Goal: Task Accomplishment & Management: Use online tool/utility

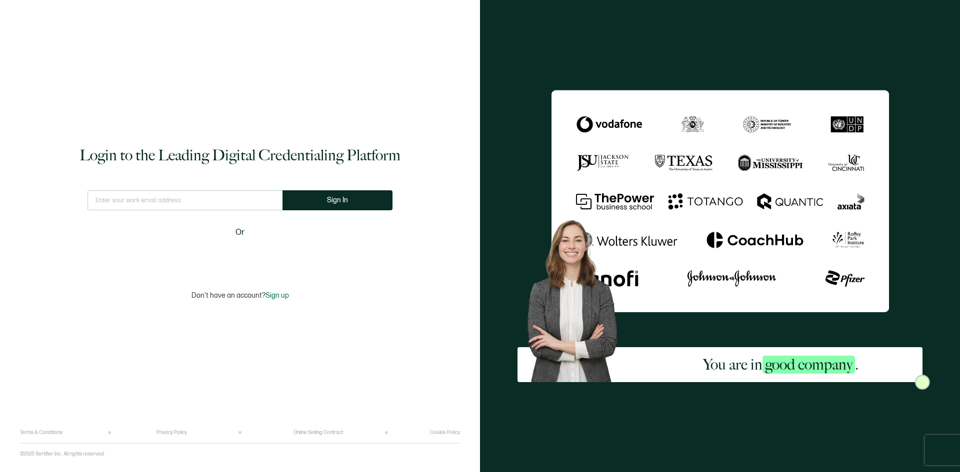
click at [191, 198] on input "text" at bounding box center [184, 200] width 195 height 20
type input "[EMAIL_ADDRESS][DATE][PERSON_NAME][MEDICAL_DATA][DOMAIN_NAME]"
click at [332, 202] on span "Sign In" at bounding box center [337, 199] width 21 height 7
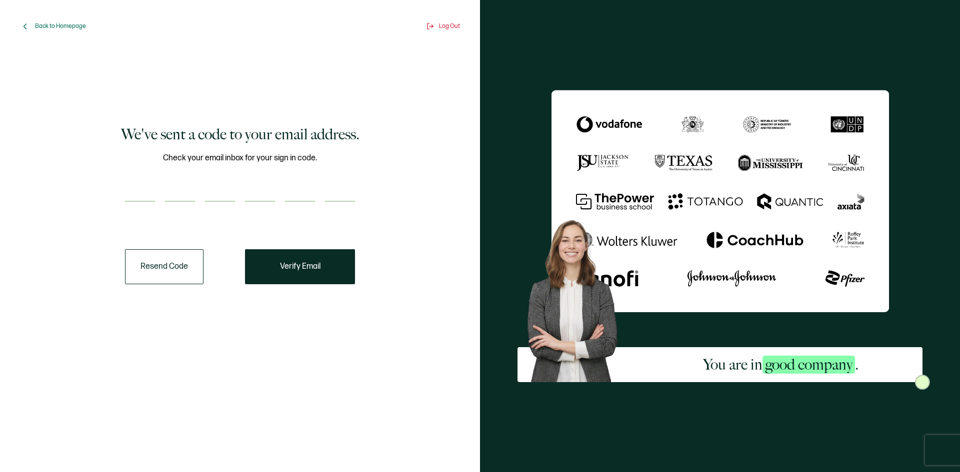
click at [138, 186] on input "number" at bounding box center [140, 192] width 30 height 20
type input "9"
type input "6"
type input "5"
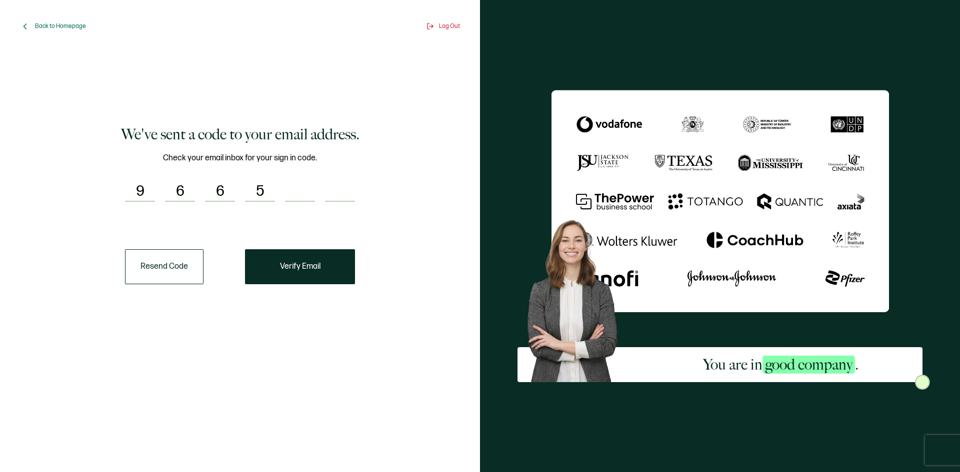
type input "2"
type input "0"
click at [325, 272] on button "Verify Email" at bounding box center [300, 266] width 110 height 35
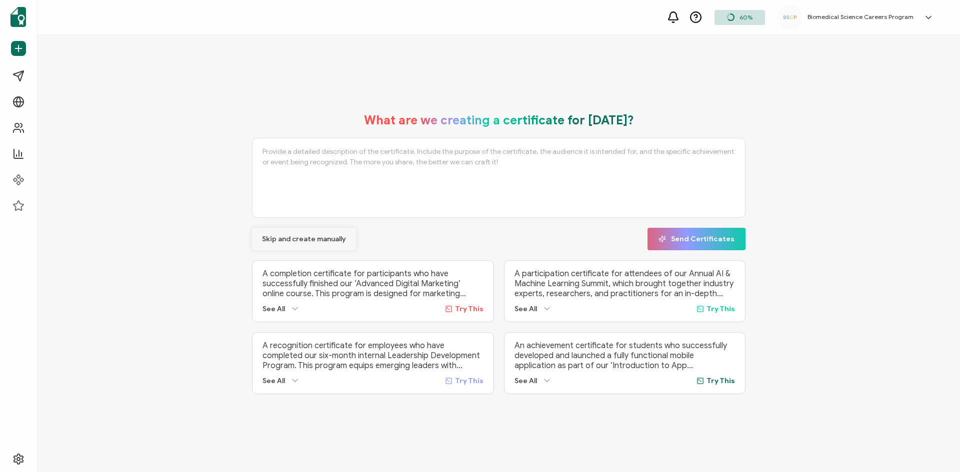
click at [282, 243] on button "Skip and create manually" at bounding box center [304, 239] width 104 height 22
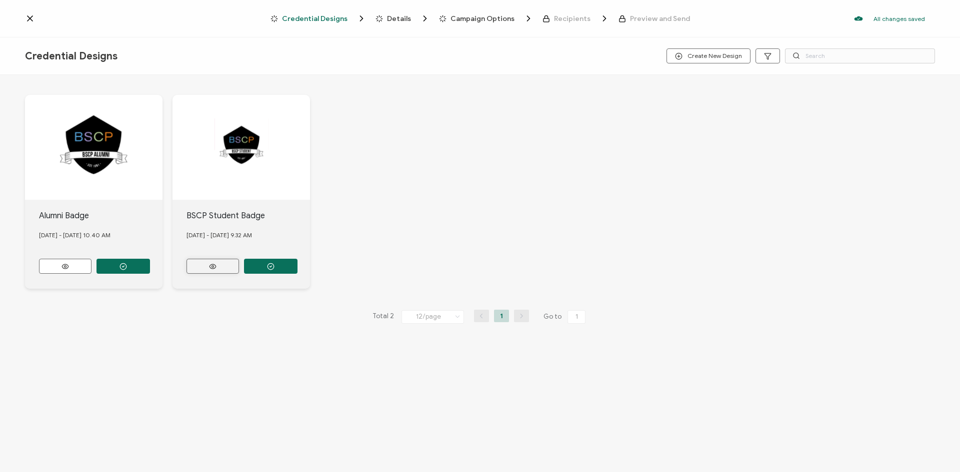
click at [210, 265] on icon at bounding box center [212, 266] width 12 height 7
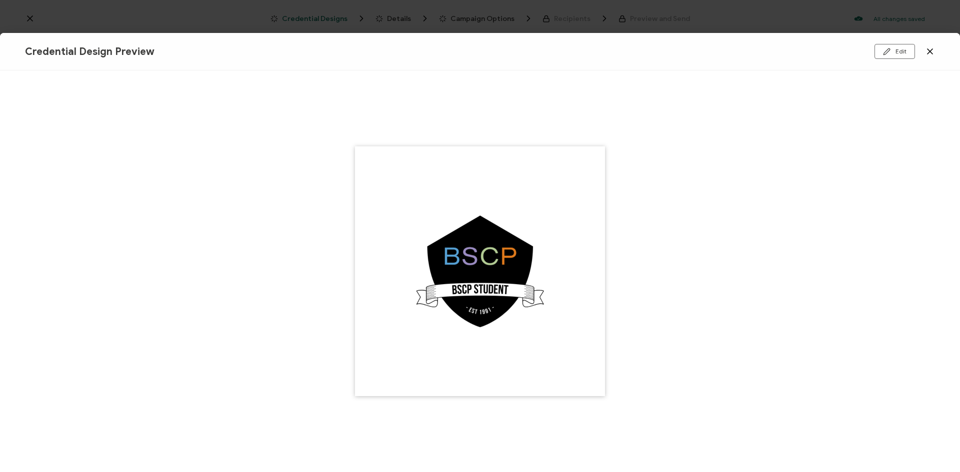
click at [928, 50] on icon at bounding box center [929, 51] width 5 height 5
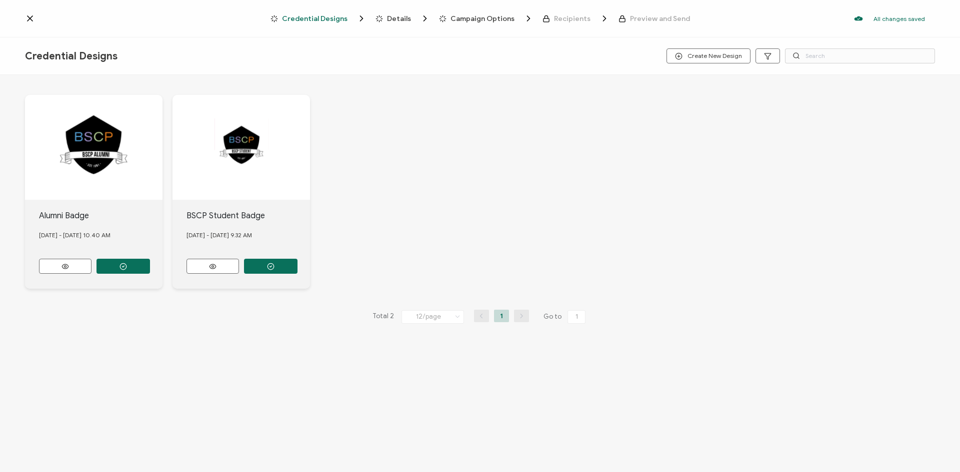
click at [396, 19] on span "Details" at bounding box center [399, 18] width 24 height 7
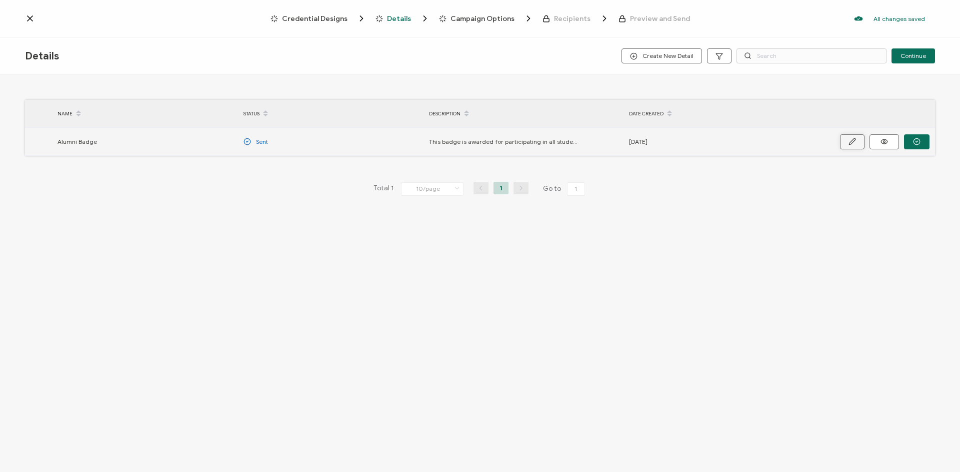
click at [854, 141] on icon "button" at bounding box center [852, 141] width 6 height 6
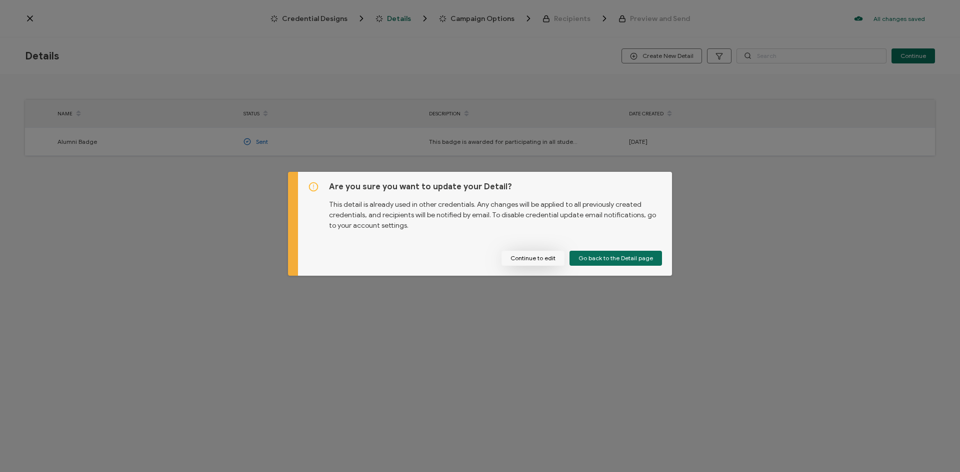
click at [549, 258] on button "Continue to edit" at bounding box center [532, 258] width 63 height 15
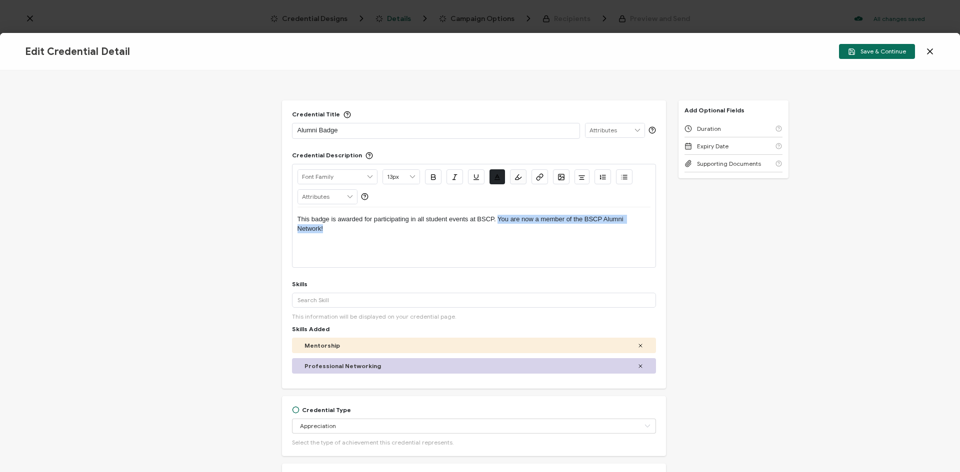
drag, startPoint x: 496, startPoint y: 216, endPoint x: 559, endPoint y: 241, distance: 68.0
click at [559, 241] on div "This badge is awarded for participating in all student events at BSCP. You are …" at bounding box center [473, 223] width 353 height 33
click at [446, 228] on p "This badge is awarded for participating in all student events at BSCP. You are …" at bounding box center [473, 224] width 353 height 18
click at [928, 49] on icon at bounding box center [929, 51] width 5 height 5
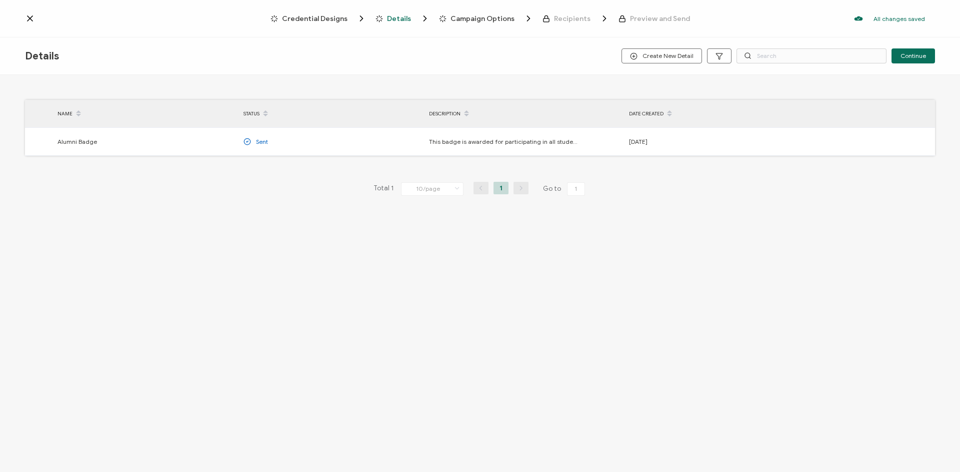
click at [31, 14] on icon at bounding box center [30, 18] width 10 height 10
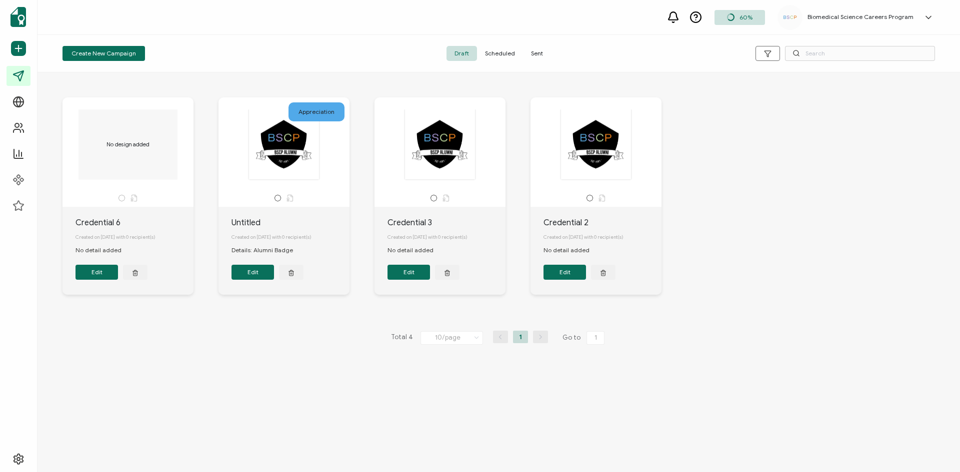
click at [503, 55] on span "Scheduled" at bounding box center [500, 53] width 46 height 15
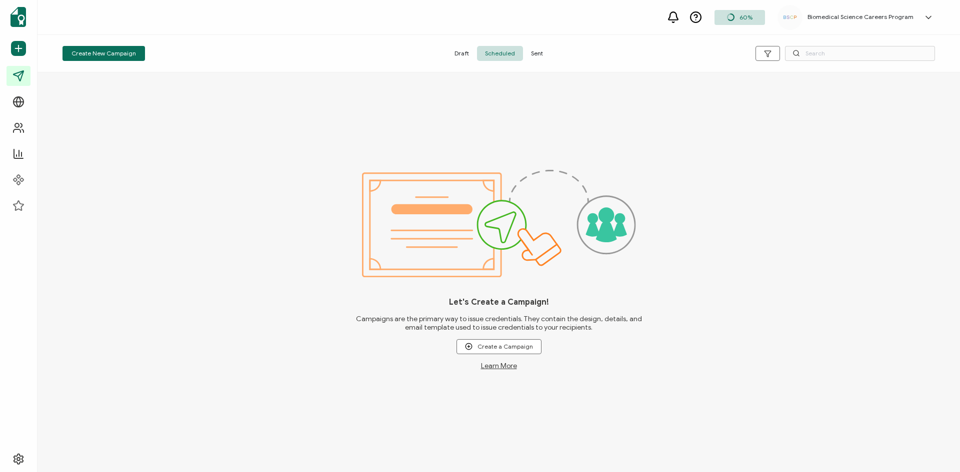
click at [542, 50] on span "Sent" at bounding box center [537, 53] width 28 height 15
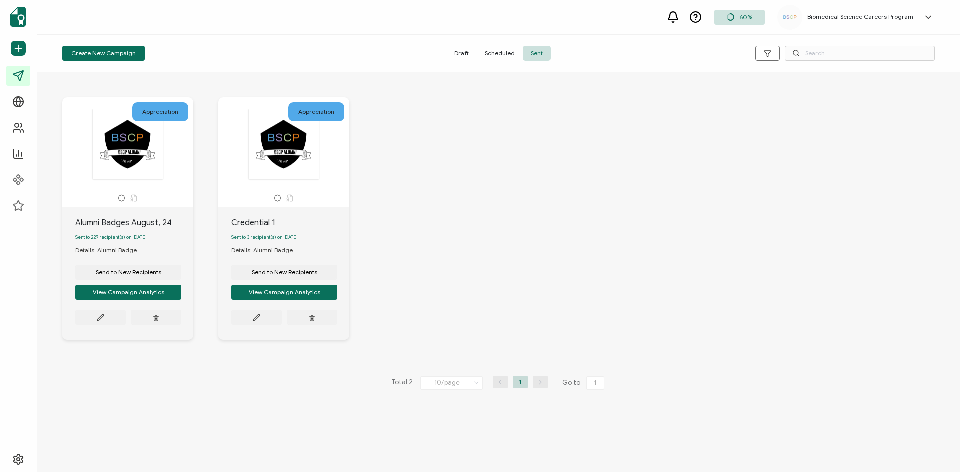
click at [462, 49] on span "Draft" at bounding box center [461, 53] width 30 height 15
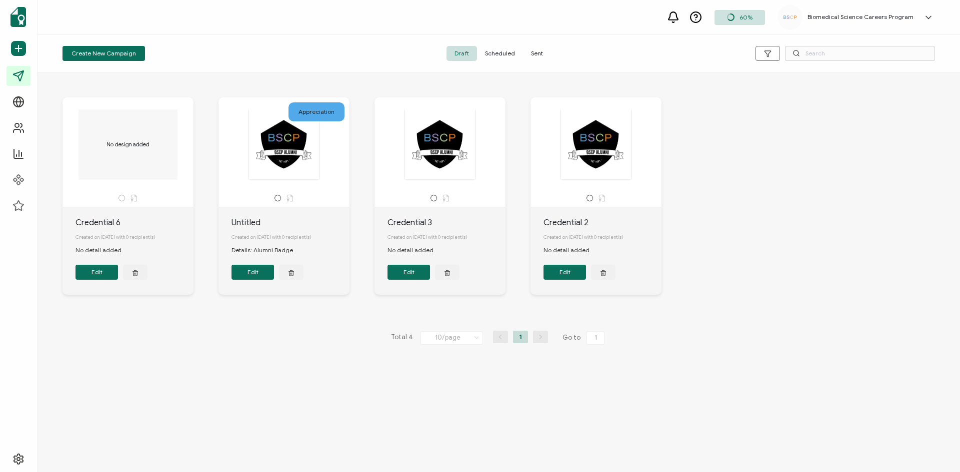
click at [146, 141] on div "No design added" at bounding box center [127, 144] width 105 height 70
click at [111, 47] on button "Create New Campaign" at bounding box center [103, 53] width 82 height 15
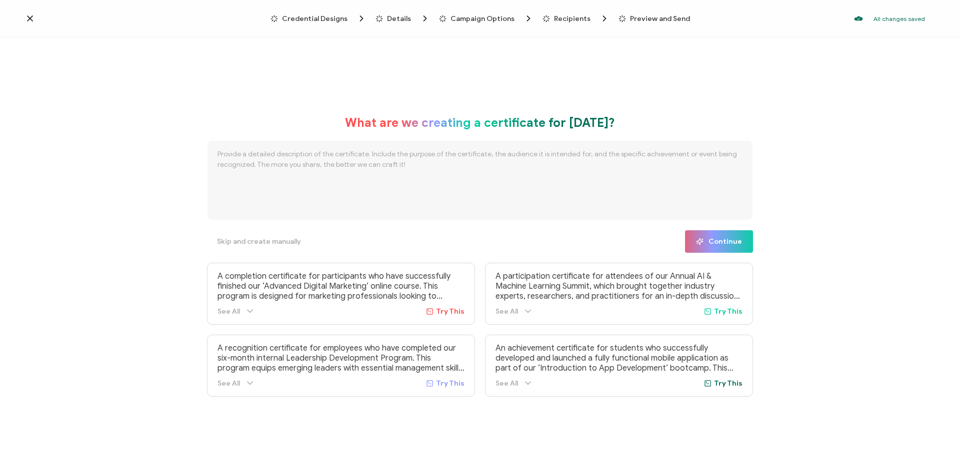
click at [526, 312] on icon at bounding box center [527, 311] width 5 height 2
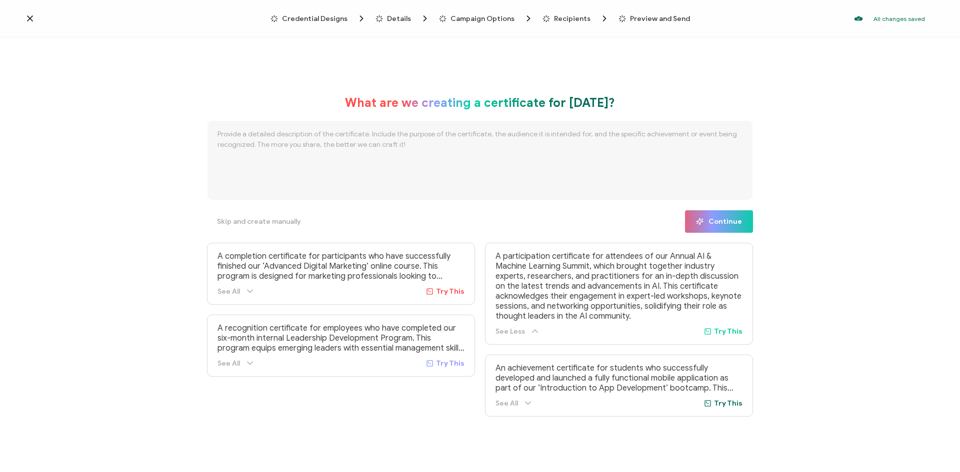
click at [721, 328] on span "Try This" at bounding box center [728, 331] width 28 height 8
type textarea "A participation certificate for attendees of our Annual AI & Machine Learning S…"
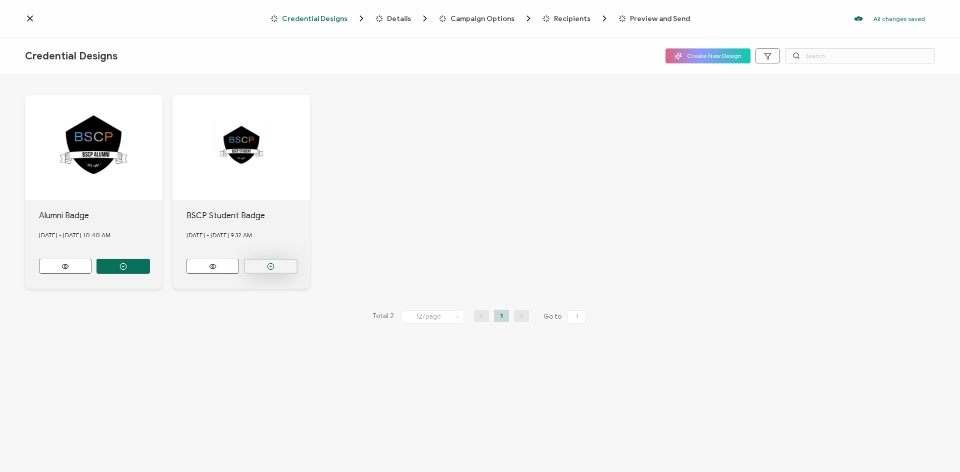
click at [271, 263] on icon "button" at bounding box center [270, 266] width 7 height 7
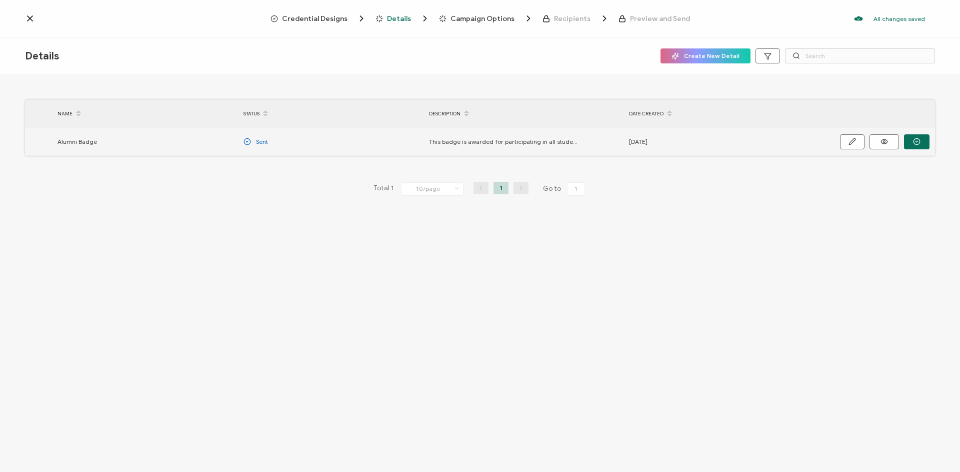
click at [461, 143] on span "This badge is awarded for participating in all student events at BSCP. You are …" at bounding box center [504, 141] width 150 height 11
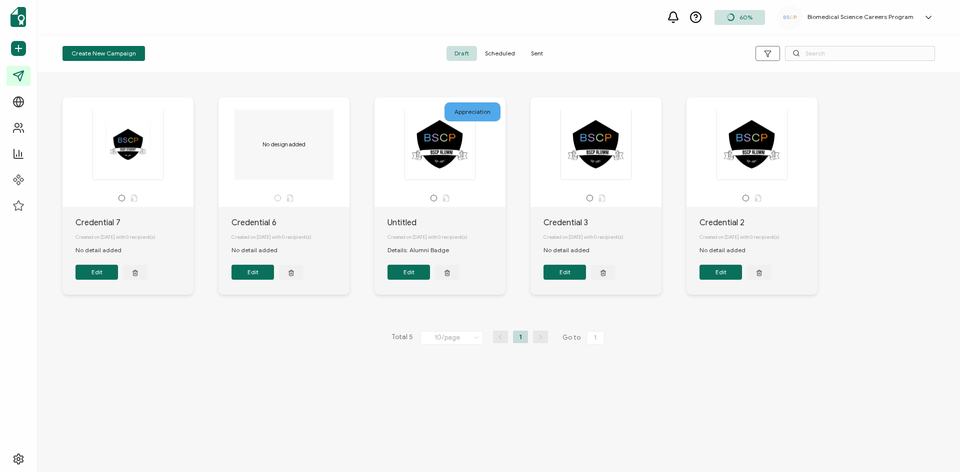
click at [90, 274] on button "Edit" at bounding box center [96, 272] width 42 height 15
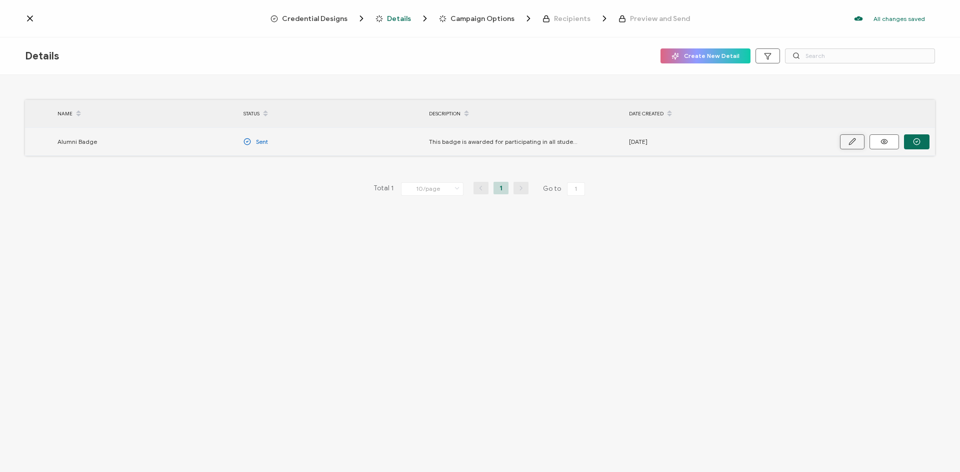
click at [858, 143] on button "button" at bounding box center [852, 141] width 24 height 15
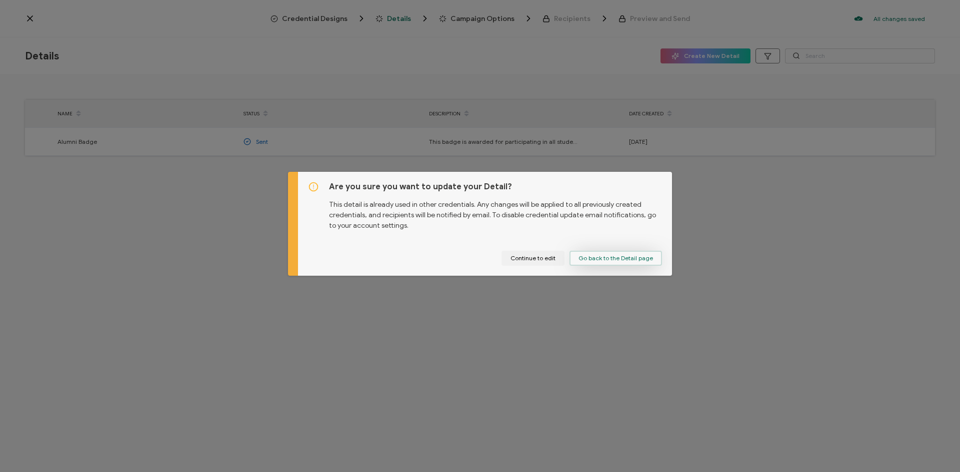
click at [581, 256] on span "Go back to the Detail page" at bounding box center [615, 258] width 74 height 6
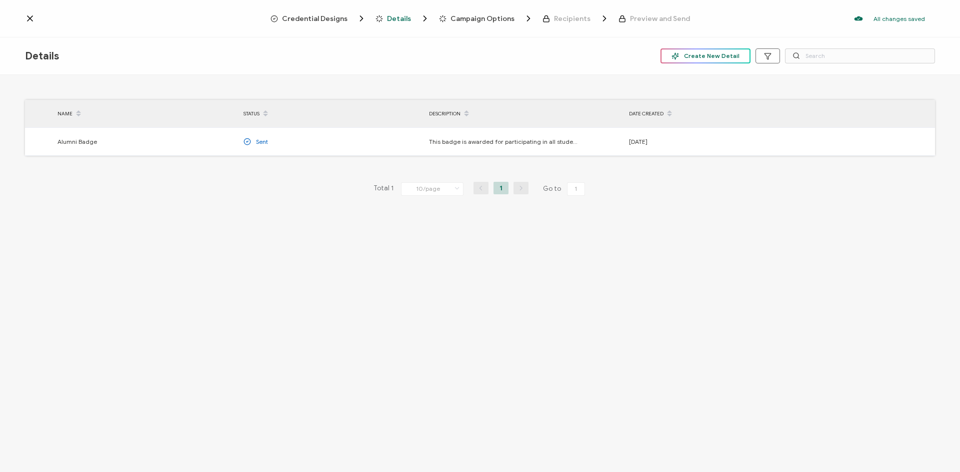
click at [691, 56] on span "Create New Detail" at bounding box center [705, 55] width 68 height 7
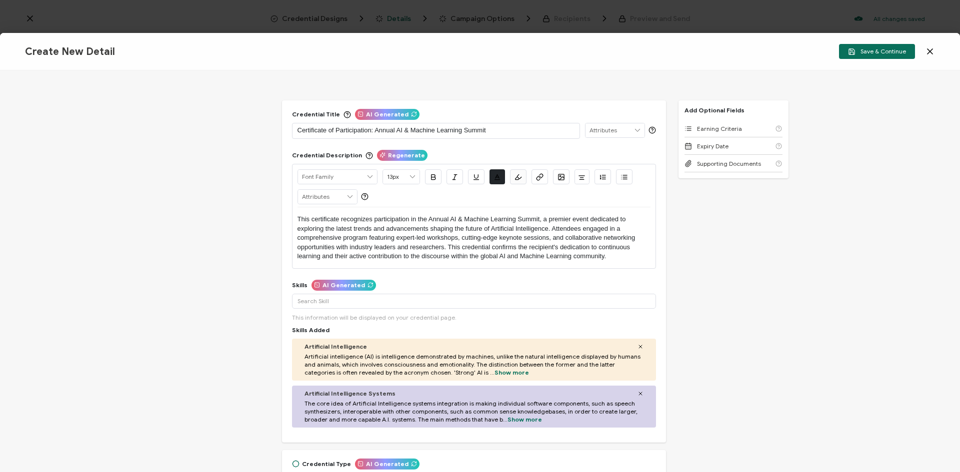
click at [488, 132] on p "Certificate of Participation: Annual AI & Machine Learning Summit" at bounding box center [435, 130] width 277 height 10
click at [487, 131] on p "Certificate of Participation: Annual AI & Machine Learning Summit" at bounding box center [435, 130] width 277 height 10
drag, startPoint x: 487, startPoint y: 131, endPoint x: 373, endPoint y: 124, distance: 114.7
click at [373, 124] on div "Certificate of Participation: Annual AI & Machine Learning Summit" at bounding box center [435, 130] width 277 height 14
drag, startPoint x: 446, startPoint y: 234, endPoint x: 439, endPoint y: 230, distance: 7.6
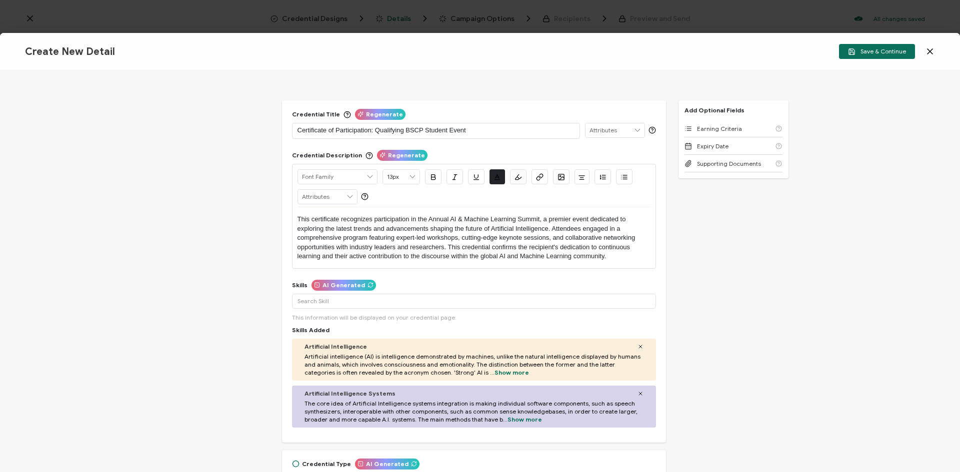
click at [446, 234] on p "This certificate recognizes participation in the Annual AI & Machine Learning S…" at bounding box center [473, 238] width 353 height 46
click at [427, 218] on p "This certificate recognizes participation in the Annual AI & Machine Learning S…" at bounding box center [473, 238] width 353 height 46
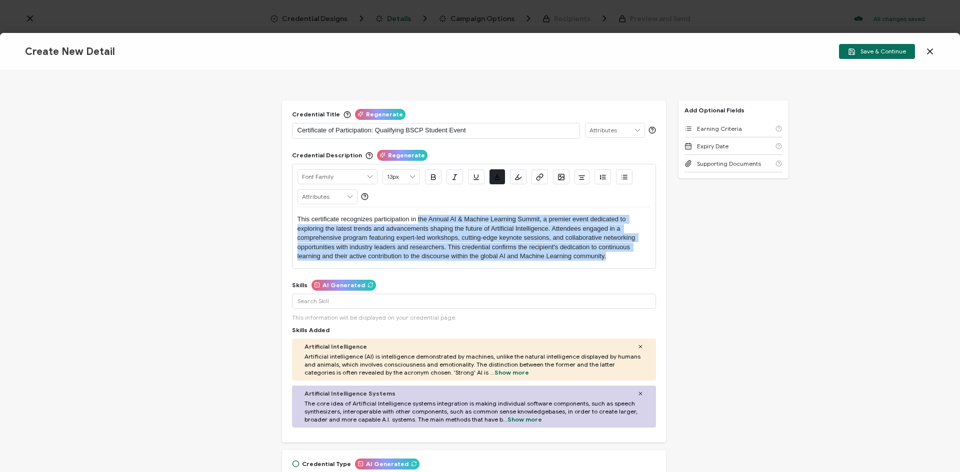
drag, startPoint x: 416, startPoint y: 219, endPoint x: 612, endPoint y: 258, distance: 199.8
click at [612, 258] on p "This certificate recognizes participation in the Annual AI & Machine Learning S…" at bounding box center [473, 238] width 353 height 46
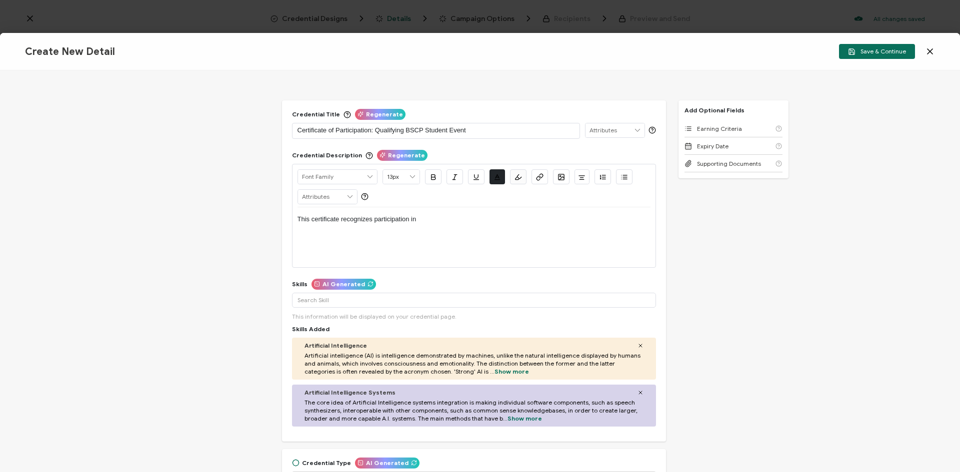
drag, startPoint x: 400, startPoint y: 221, endPoint x: 291, endPoint y: 222, distance: 109.5
click at [292, 222] on div "Alright Sans [PERSON_NAME] Archivo Black Arial Arimo Blinker Caveat Charm Charm…" at bounding box center [474, 216] width 364 height 104
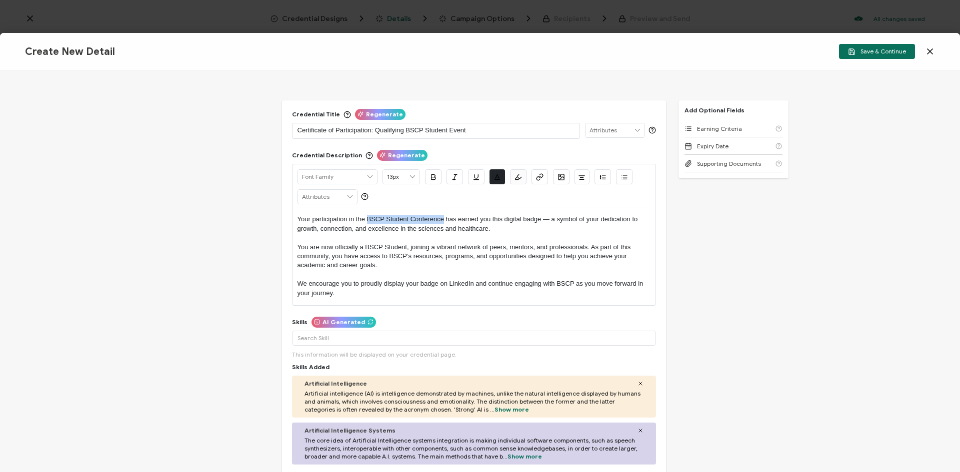
drag, startPoint x: 443, startPoint y: 220, endPoint x: 367, endPoint y: 221, distance: 75.5
click at [367, 221] on p "Your participation in the BSCP Student Conference has earned you this digital b…" at bounding box center [473, 224] width 353 height 18
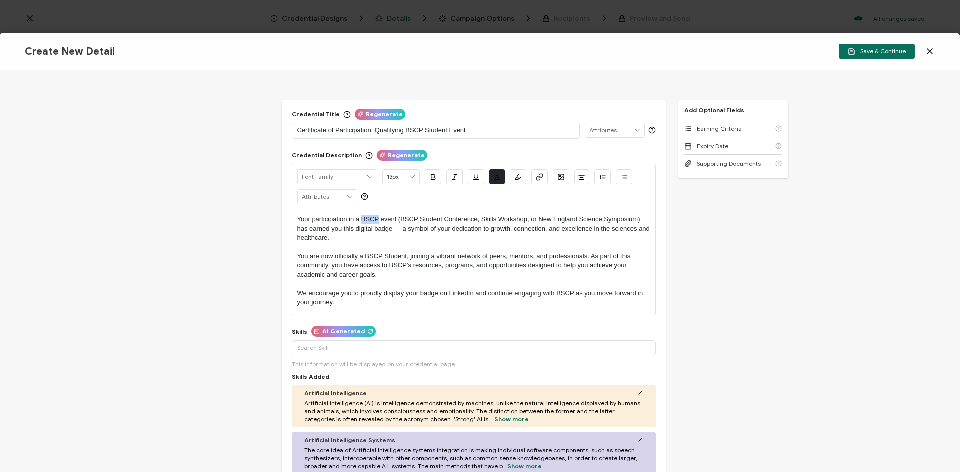
drag, startPoint x: 377, startPoint y: 218, endPoint x: 361, endPoint y: 218, distance: 16.0
click at [361, 218] on p "Your participation in a BSCP event (BSCP Student Conference, Skills Workshop, o…" at bounding box center [473, 228] width 353 height 27
click at [376, 237] on p "Your participation in a BSCP event (BSCP Student Conference, Skills Workshop, o…" at bounding box center [473, 228] width 353 height 27
drag, startPoint x: 475, startPoint y: 126, endPoint x: 373, endPoint y: 125, distance: 102.0
click at [373, 125] on div "Certificate of Participation: Qualifying BSCP Student Event" at bounding box center [435, 130] width 277 height 14
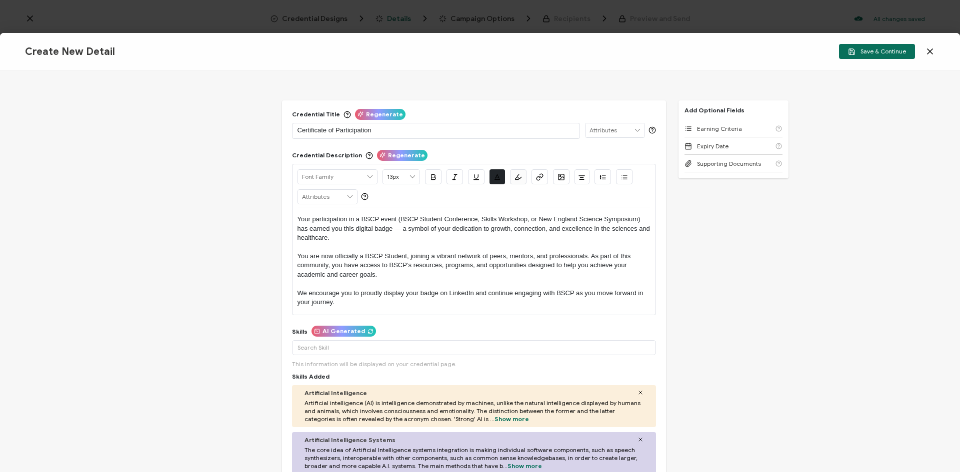
click at [295, 128] on div "Certificate of Participation" at bounding box center [436, 131] width 288 height 16
click at [297, 129] on p "Certificate of Participation" at bounding box center [435, 130] width 277 height 10
click at [487, 130] on p "Biomedical Science Careers Program: Certificate of Participation" at bounding box center [435, 130] width 277 height 10
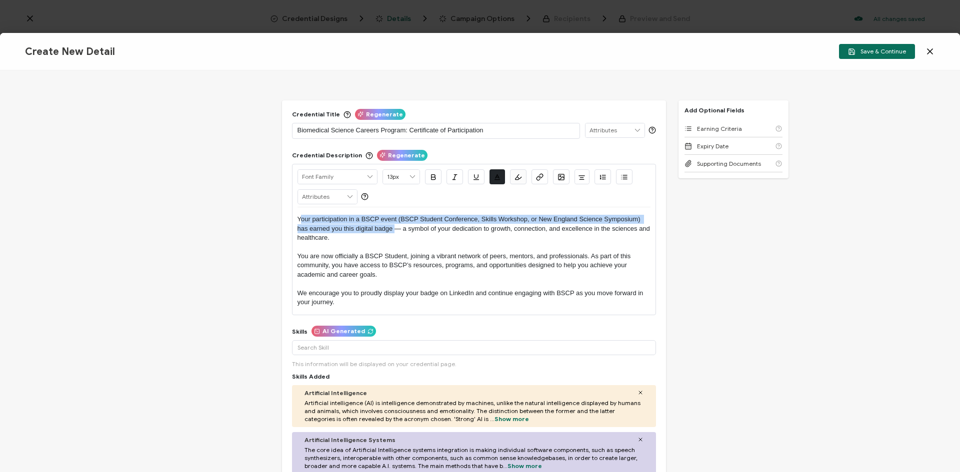
drag, startPoint x: 299, startPoint y: 221, endPoint x: 393, endPoint y: 225, distance: 94.0
click at [393, 225] on p "Your participation in a BSCP event (BSCP Student Conference, Skills Workshop, o…" at bounding box center [473, 228] width 353 height 27
click at [391, 231] on p "Your participation in a BSCP event (BSCP Student Conference, Skills Workshop, o…" at bounding box center [473, 228] width 353 height 27
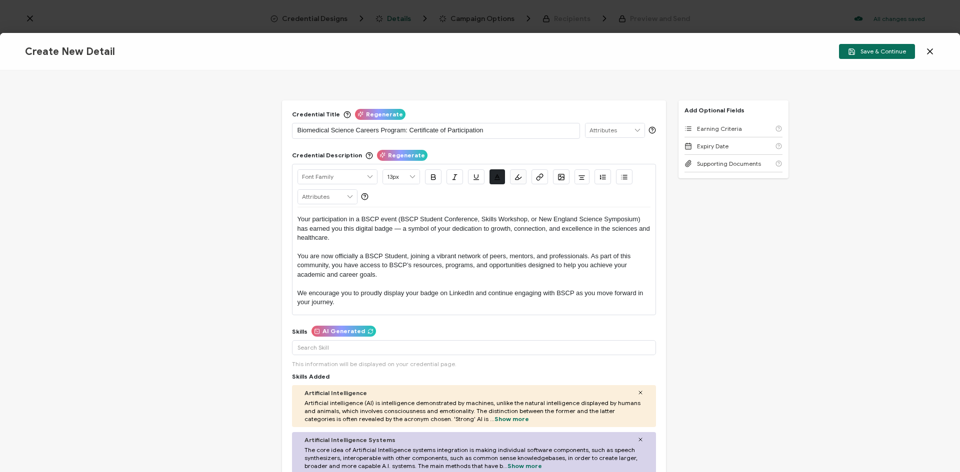
click at [378, 220] on p "Your participation in a BSCP event (BSCP Student Conference, Skills Workshop, o…" at bounding box center [473, 228] width 353 height 27
drag, startPoint x: 375, startPoint y: 225, endPoint x: 381, endPoint y: 225, distance: 6.0
click at [380, 225] on p "Your participation in a BSCP event (BSCP Student Conference, Skills Workshop, o…" at bounding box center [473, 228] width 353 height 27
click at [392, 227] on p "Your participation in a BSCP event (BSCP Student Conference, Skills Workshop, o…" at bounding box center [473, 228] width 353 height 27
click at [297, 255] on p "You are now officially a BSCP Student, joining a vibrant network of peers, ment…" at bounding box center [473, 265] width 353 height 27
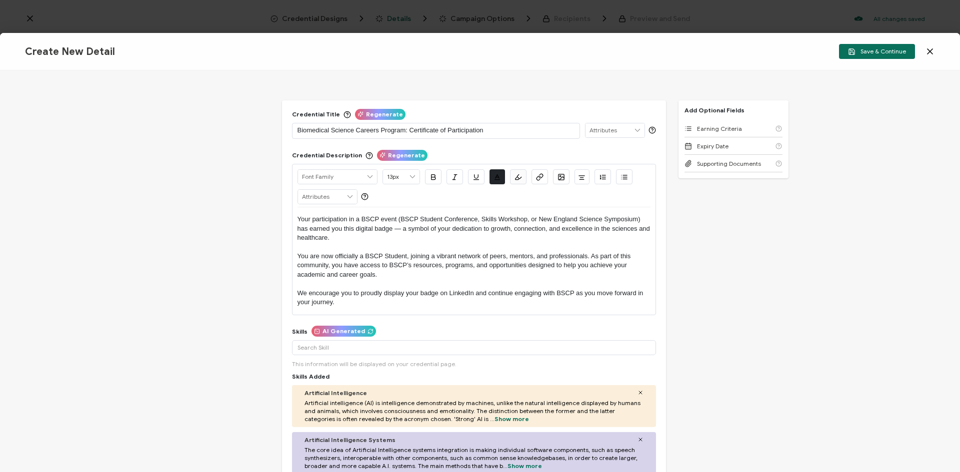
drag, startPoint x: 455, startPoint y: 254, endPoint x: 503, endPoint y: 262, distance: 48.6
click at [455, 254] on p "You are now officially a BSCP Student, joining a vibrant network of peers, ment…" at bounding box center [473, 265] width 353 height 27
drag, startPoint x: 564, startPoint y: 256, endPoint x: 487, endPoint y: 257, distance: 77.0
click at [487, 257] on p "You are now officially a BSCP Student, joining a network of peers, mentors, and…" at bounding box center [473, 265] width 353 height 27
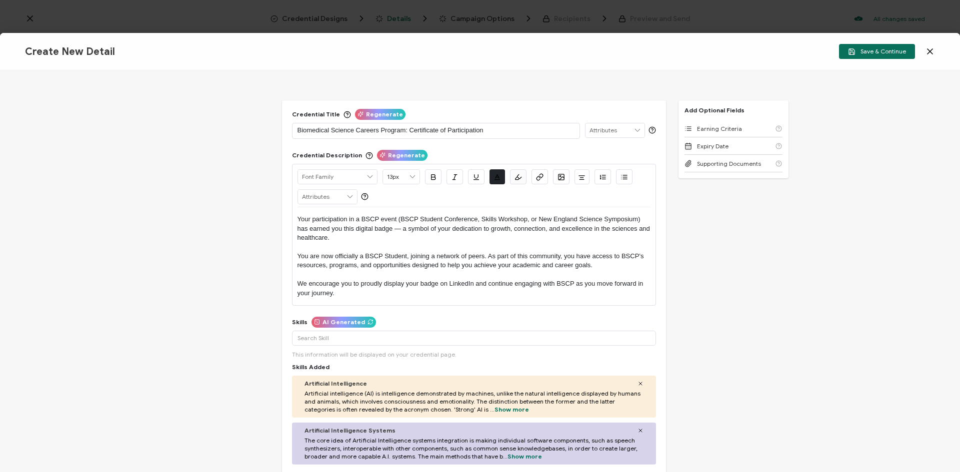
click at [466, 253] on p "You are now officially a BSCP Student, joining a network of peers. As part of t…" at bounding box center [473, 261] width 353 height 18
drag, startPoint x: 433, startPoint y: 257, endPoint x: 451, endPoint y: 257, distance: 18.5
click at [433, 257] on p "You are now officially a BSCP Student, joining a network of peers. As part of t…" at bounding box center [473, 261] width 353 height 18
drag, startPoint x: 464, startPoint y: 257, endPoint x: 440, endPoint y: 254, distance: 23.7
click at [440, 254] on p "You are now officially a BSCP Student, joining an engaged network of peers. As …" at bounding box center [473, 261] width 353 height 18
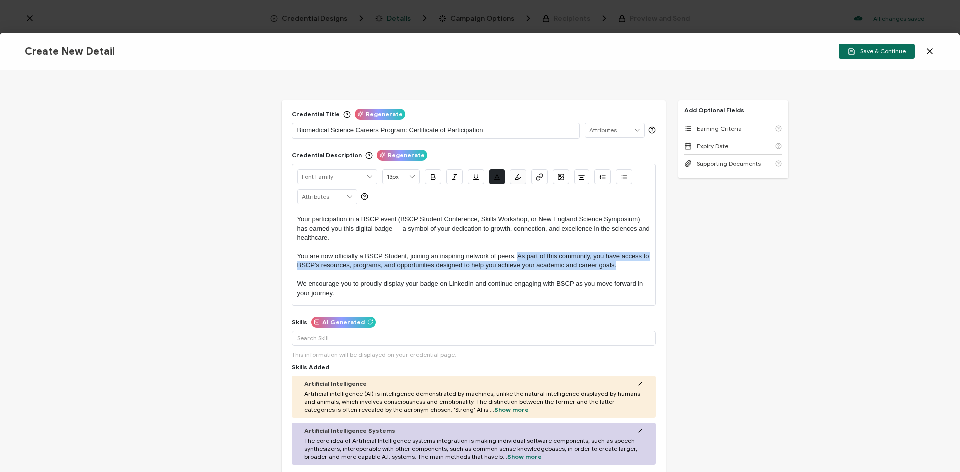
drag, startPoint x: 517, startPoint y: 252, endPoint x: 624, endPoint y: 267, distance: 107.9
click at [624, 267] on p "You are now officially a BSCP Student, joining an inspiring network of peers. A…" at bounding box center [473, 261] width 353 height 18
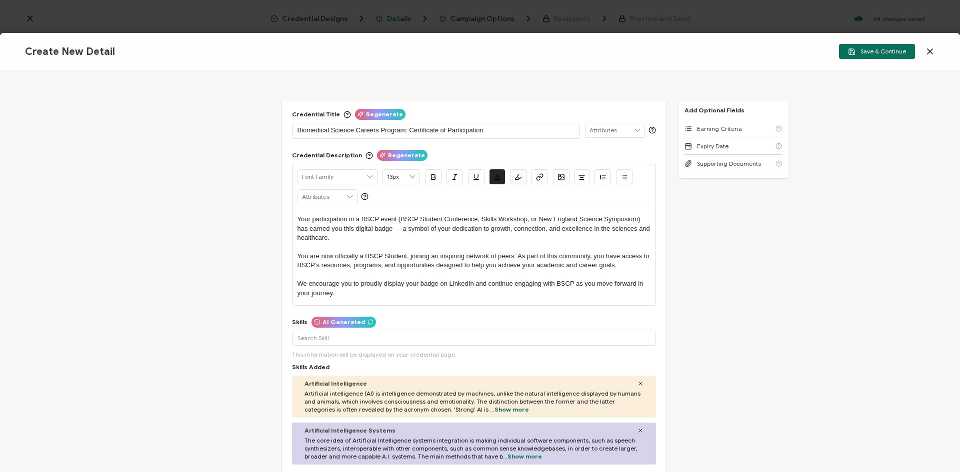
drag, startPoint x: 609, startPoint y: 272, endPoint x: 535, endPoint y: 277, distance: 74.1
click at [609, 272] on p at bounding box center [473, 274] width 353 height 9
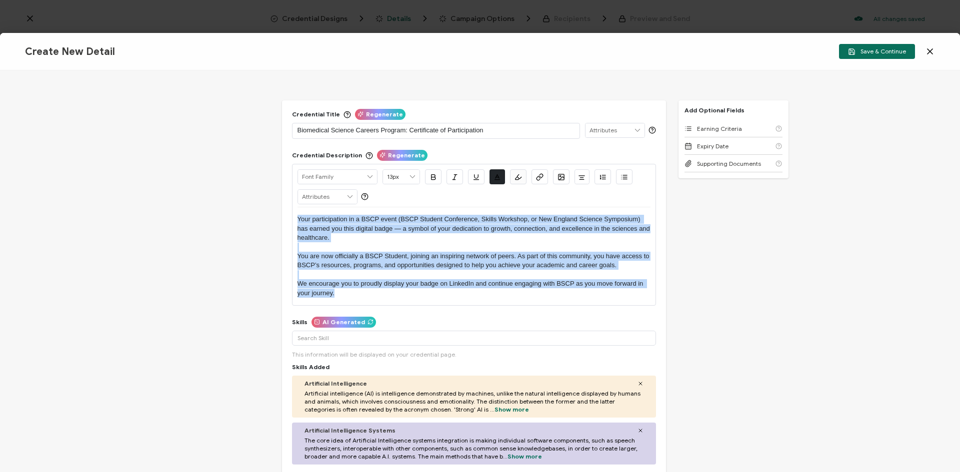
drag, startPoint x: 333, startPoint y: 293, endPoint x: 297, endPoint y: 213, distance: 87.7
click at [297, 213] on div "Your participation in a BSCP event (BSCP Student Conference, Skills Workshop, o…" at bounding box center [473, 256] width 353 height 98
copy div "Your participation in a BSCP event (BSCP Student Conference, Skills Workshop, o…"
click at [597, 295] on p "We encourage you to proudly display your badge on LinkedIn and continue engagin…" at bounding box center [473, 288] width 353 height 18
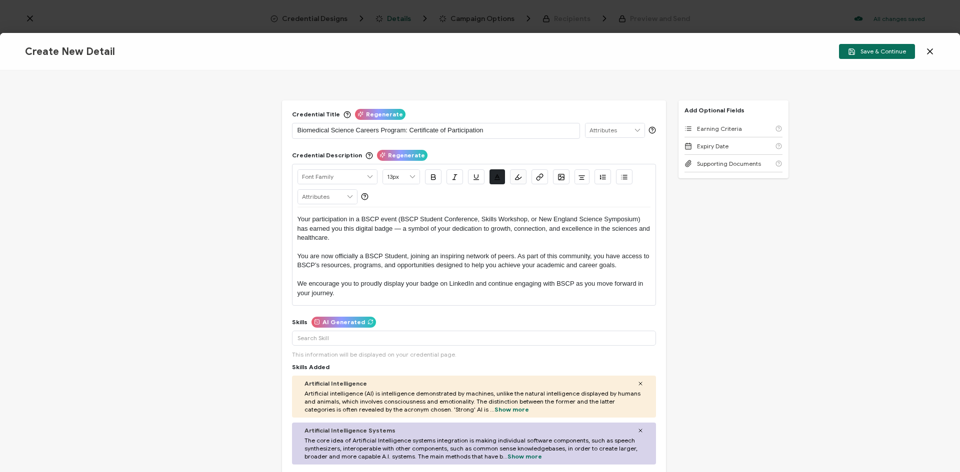
scroll to position [50, 0]
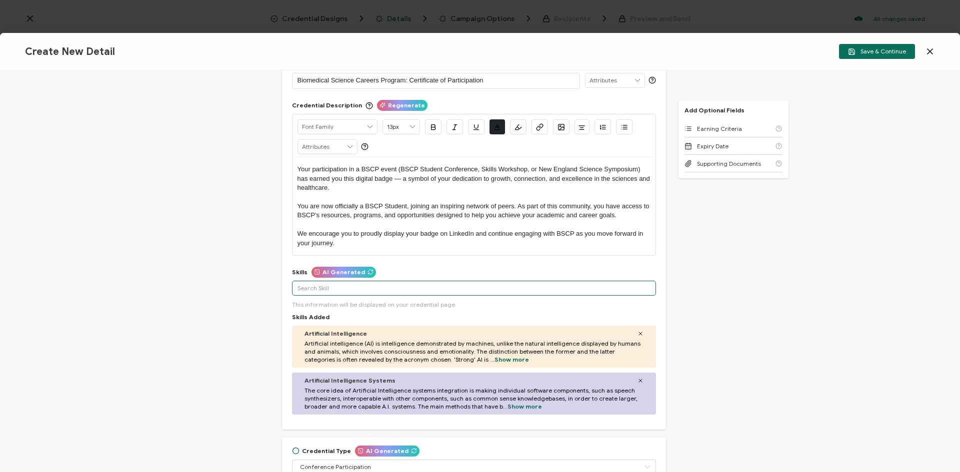
click at [395, 286] on input "text" at bounding box center [474, 288] width 364 height 15
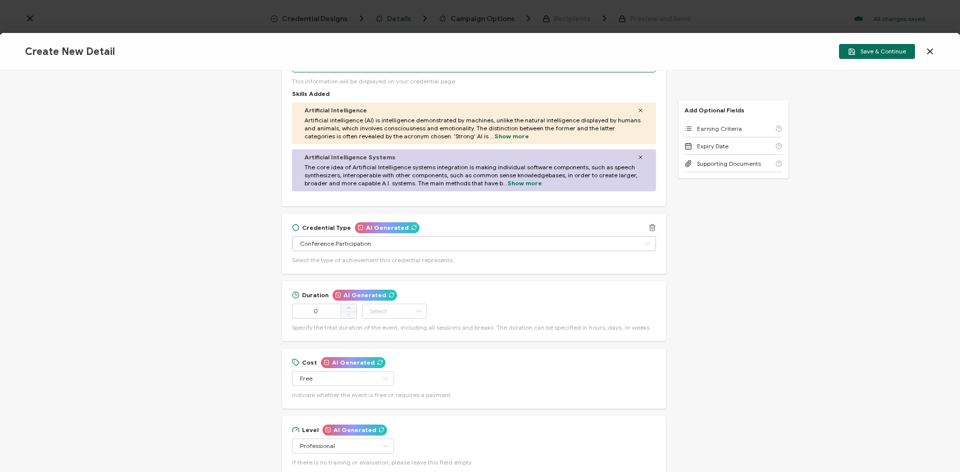
scroll to position [300, 0]
